Goal: Task Accomplishment & Management: Complete application form

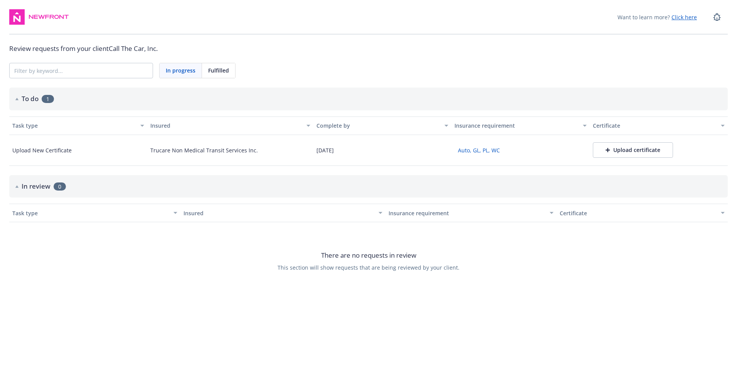
click at [631, 150] on div "Upload certificate" at bounding box center [633, 150] width 55 height 8
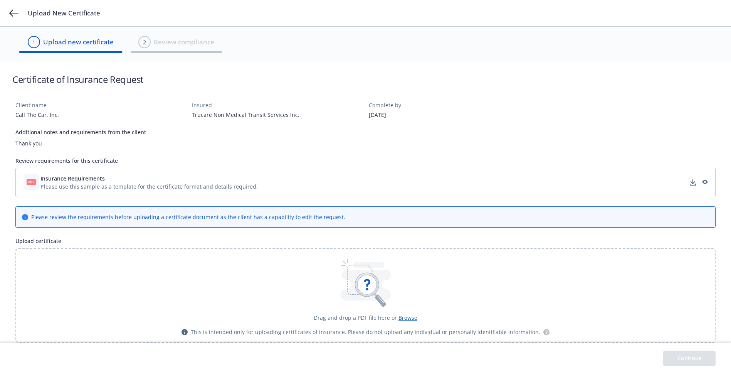
click at [365, 284] on icon at bounding box center [366, 284] width 19 height 19
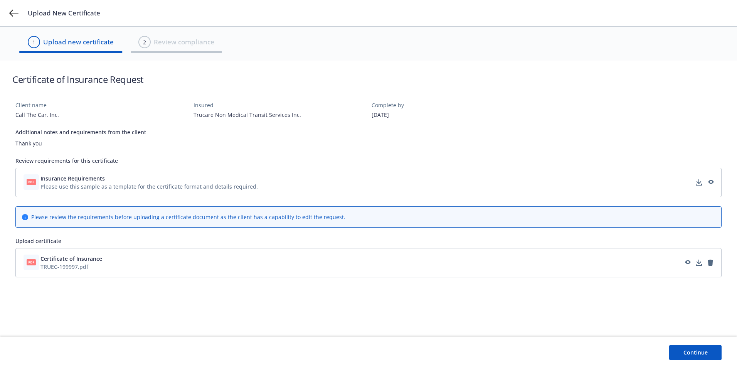
click at [693, 352] on button "Continue" at bounding box center [695, 352] width 52 height 15
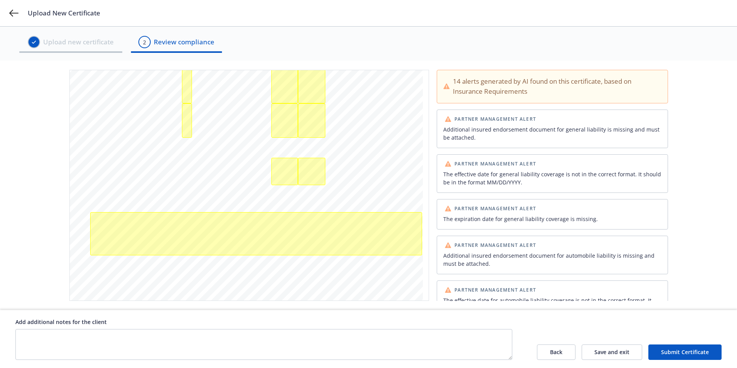
scroll to position [227, 0]
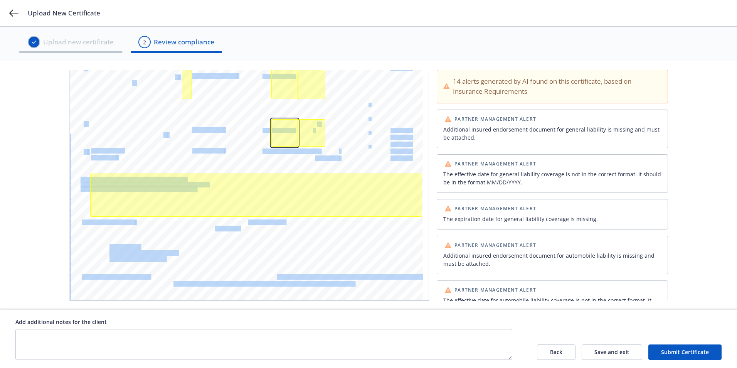
drag, startPoint x: 288, startPoint y: 132, endPoint x: 264, endPoint y: 140, distance: 24.7
click at [264, 140] on div "ANY PROPRIETOR/PARTNER/EXECUTIVE OFFICER/MEMBER EXCLUDED? INSR ADDL SUBR LTR IN…" at bounding box center [249, 71] width 359 height 457
click at [266, 137] on div "ANY PROPRIETOR/PARTNER/EXECUTIVE OFFICER/MEMBER EXCLUDED? INSR ADDL SUBR LTR IN…" at bounding box center [246, 71] width 353 height 457
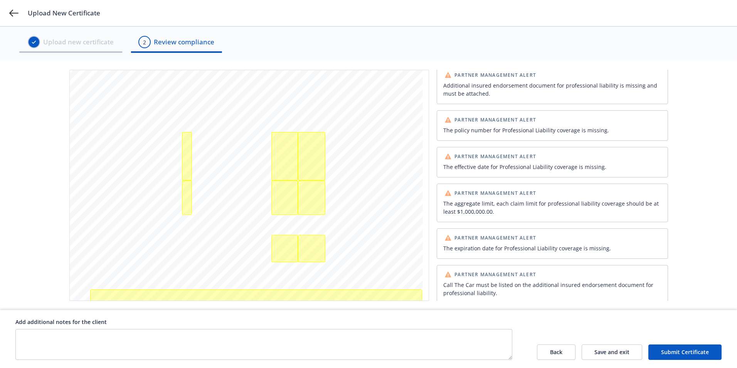
scroll to position [388, 0]
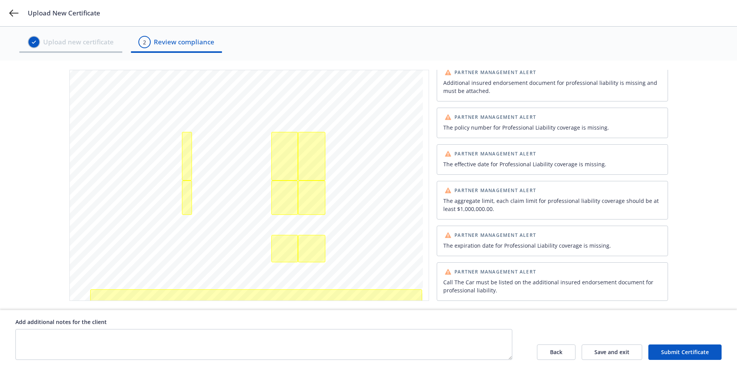
click at [556, 353] on button "Back" at bounding box center [556, 351] width 39 height 15
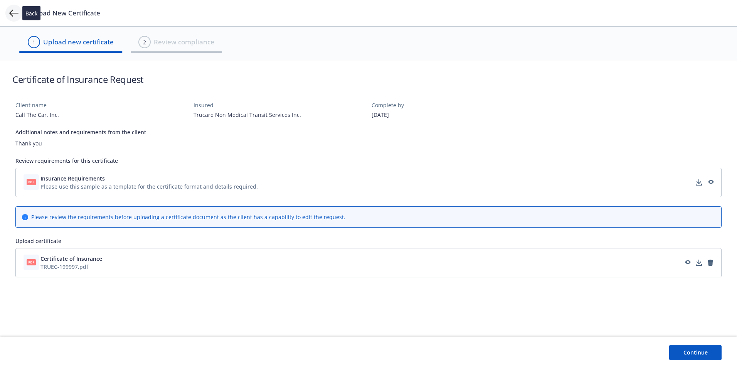
click at [15, 12] on icon at bounding box center [13, 12] width 9 height 9
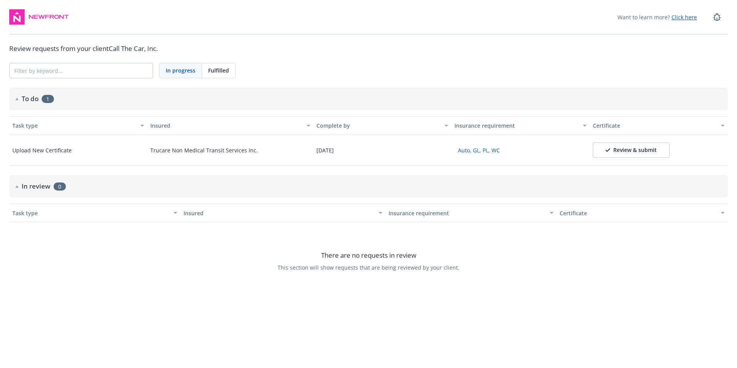
click at [485, 150] on button "Auto, GL, PL, WC" at bounding box center [479, 150] width 49 height 12
click at [629, 153] on div "Review & submit" at bounding box center [631, 150] width 51 height 8
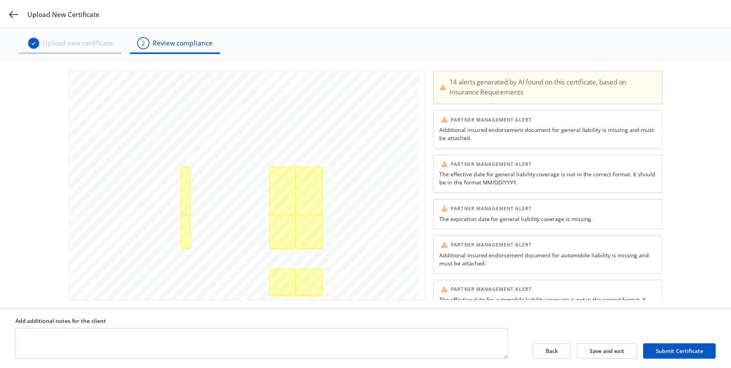
scroll to position [116, 0]
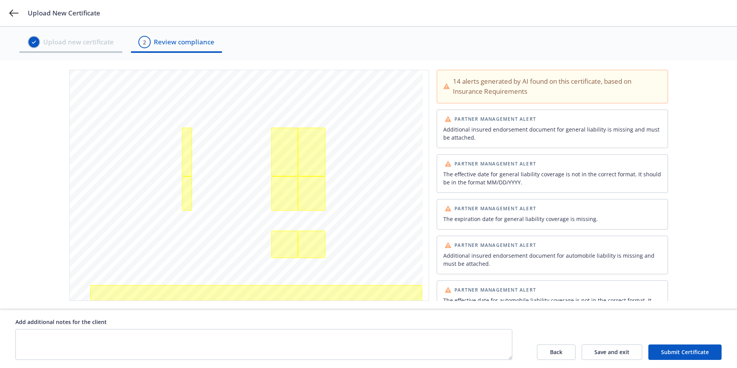
click at [557, 352] on button "Back" at bounding box center [556, 351] width 39 height 15
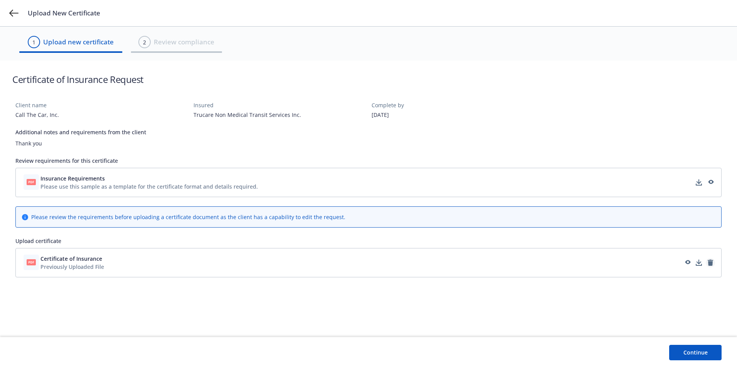
click at [711, 262] on icon "remove" at bounding box center [710, 262] width 5 height 6
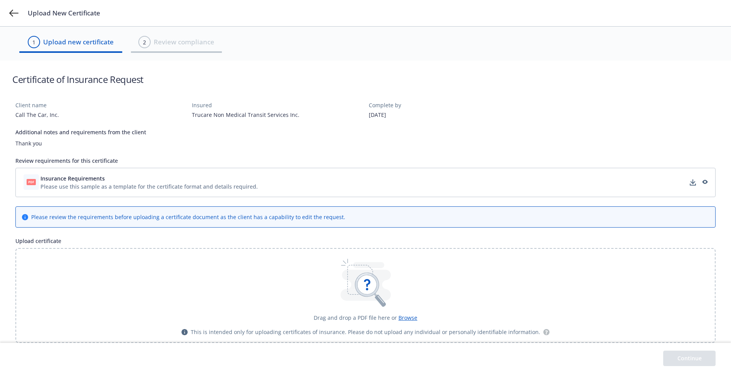
scroll to position [6, 0]
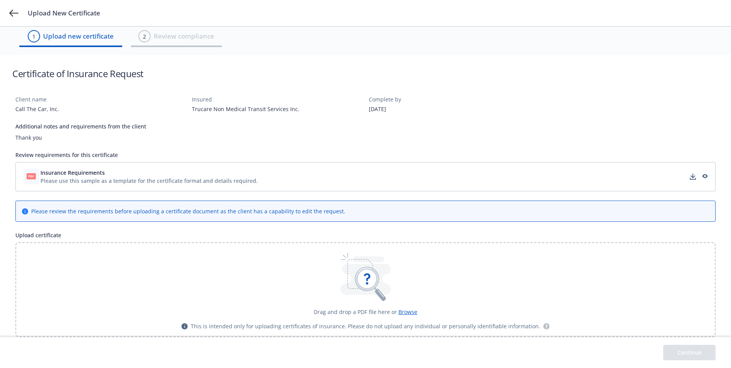
click at [366, 281] on icon at bounding box center [366, 278] width 19 height 19
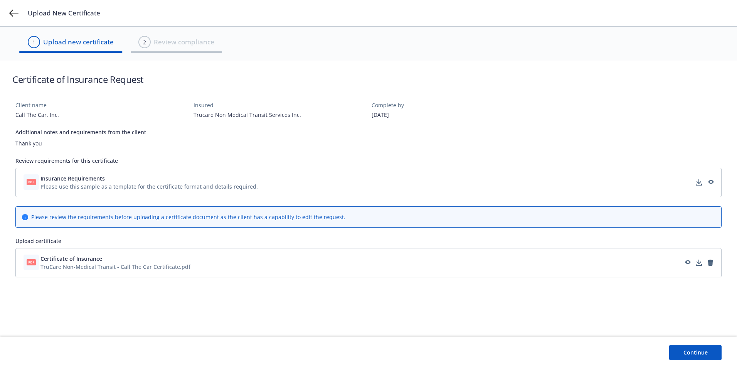
click at [691, 352] on button "Continue" at bounding box center [695, 352] width 52 height 15
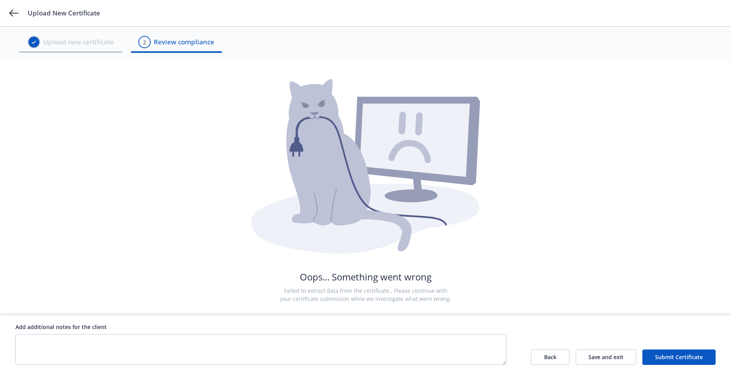
scroll to position [5, 0]
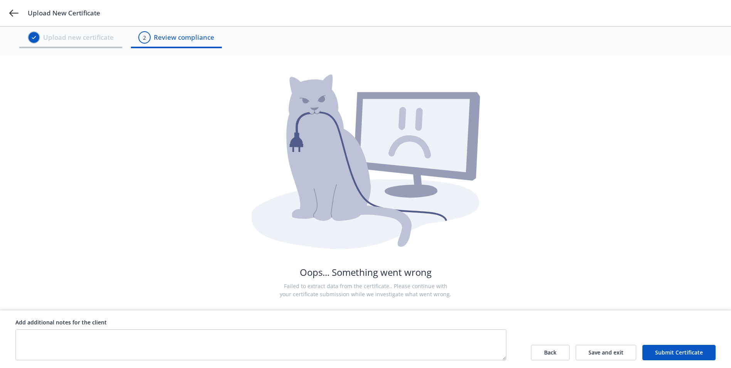
click at [550, 354] on button "Back" at bounding box center [550, 352] width 39 height 15
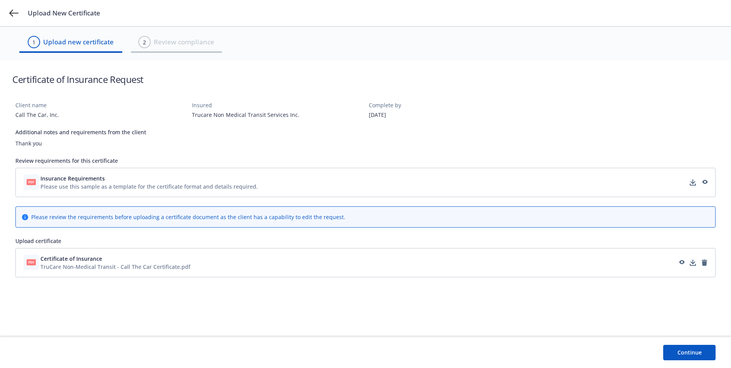
scroll to position [0, 0]
click at [710, 263] on icon "remove" at bounding box center [710, 262] width 5 height 6
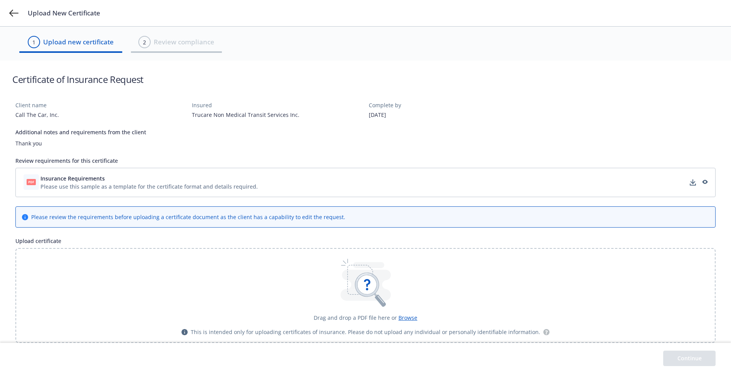
click at [408, 317] on span "Browse" at bounding box center [408, 317] width 19 height 7
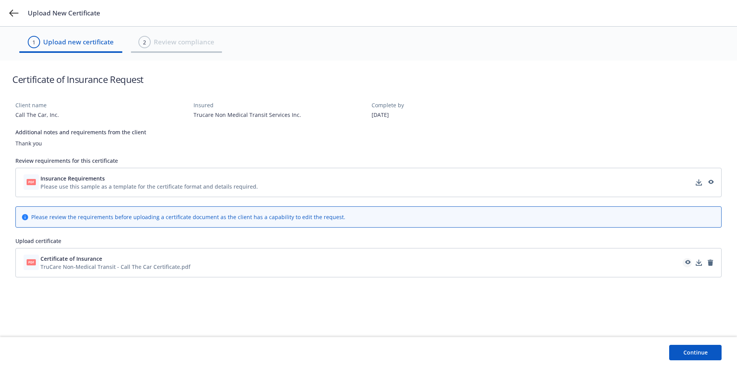
click at [688, 262] on icon "preview" at bounding box center [687, 262] width 7 height 5
click at [690, 353] on button "Continue" at bounding box center [695, 352] width 52 height 15
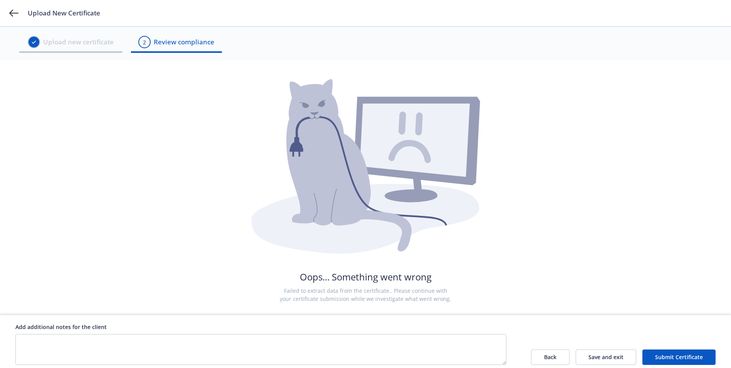
scroll to position [5, 0]
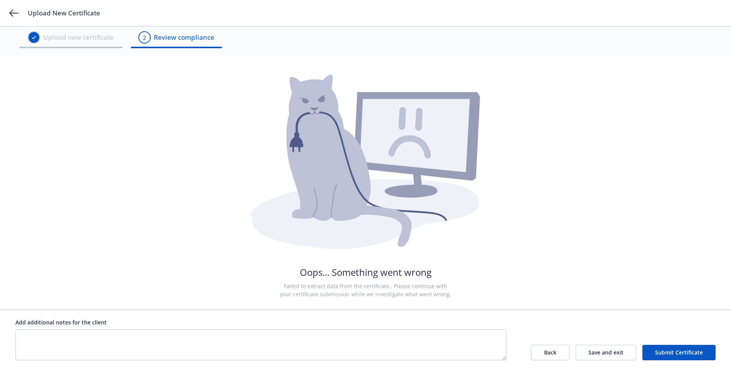
click at [672, 356] on button "Submit Certificate" at bounding box center [679, 352] width 73 height 15
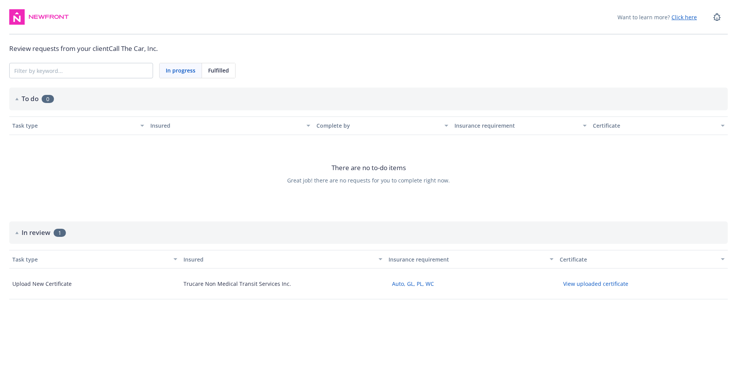
click at [579, 285] on button "View uploaded certificate" at bounding box center [596, 284] width 72 height 12
